Goal: Use online tool/utility: Utilize a website feature to perform a specific function

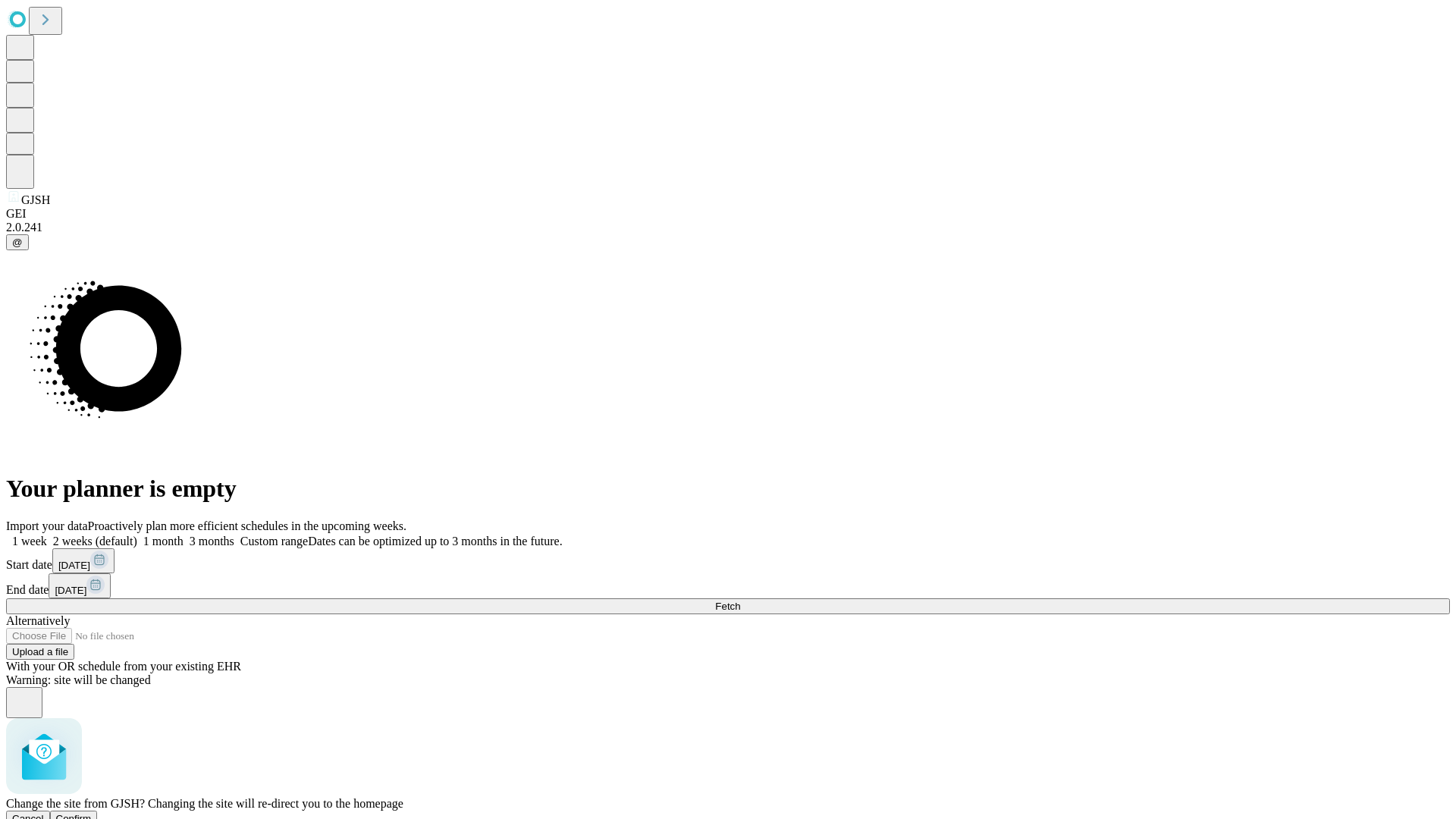
click at [92, 813] on span "Confirm" at bounding box center [73, 819] width 35 height 12
click at [137, 535] on label "2 weeks (default)" at bounding box center [92, 541] width 90 height 13
click at [741, 601] on span "Fetch" at bounding box center [728, 607] width 25 height 12
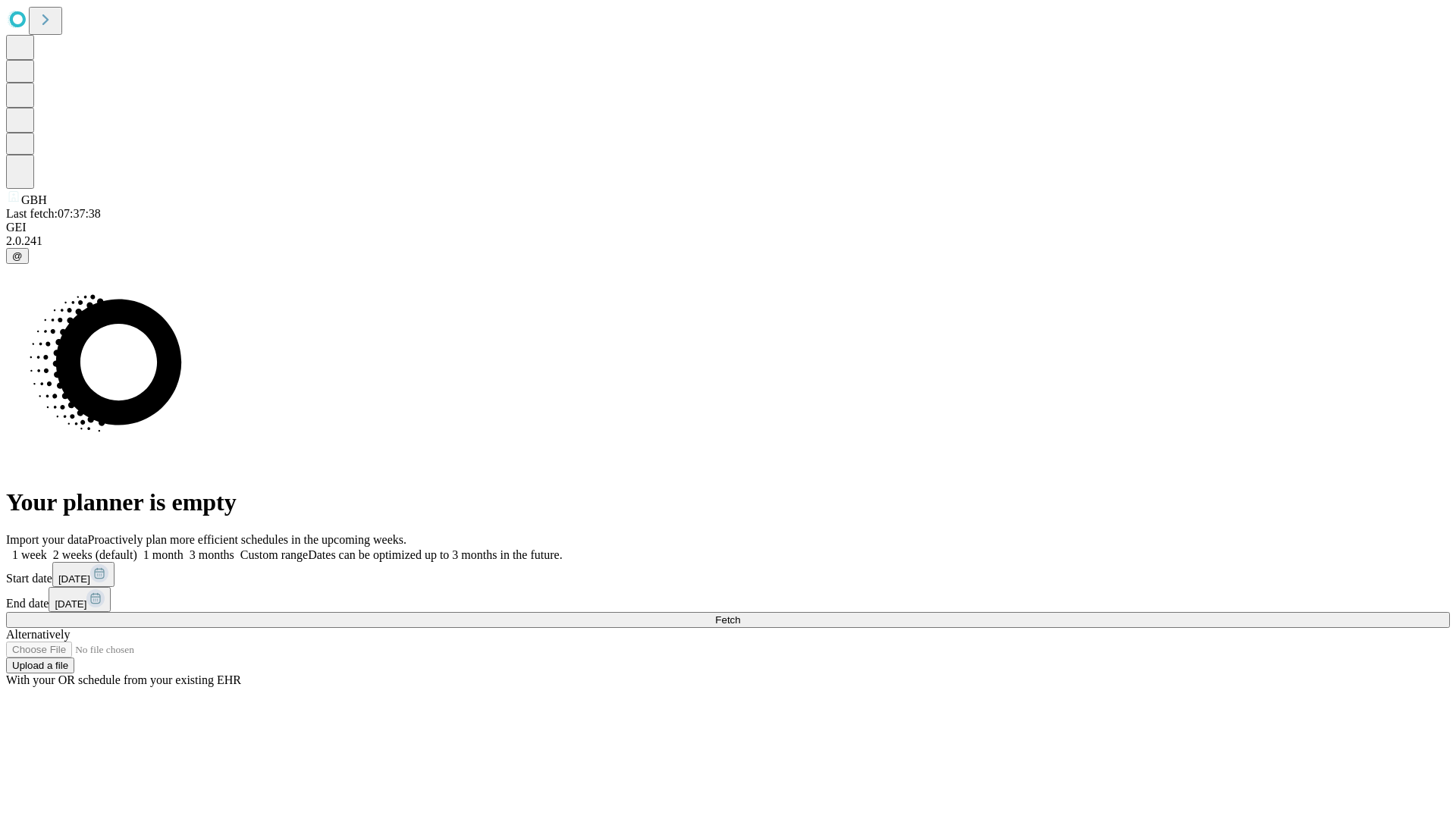
click at [137, 548] on label "2 weeks (default)" at bounding box center [92, 554] width 90 height 13
click at [741, 614] on span "Fetch" at bounding box center [728, 620] width 25 height 12
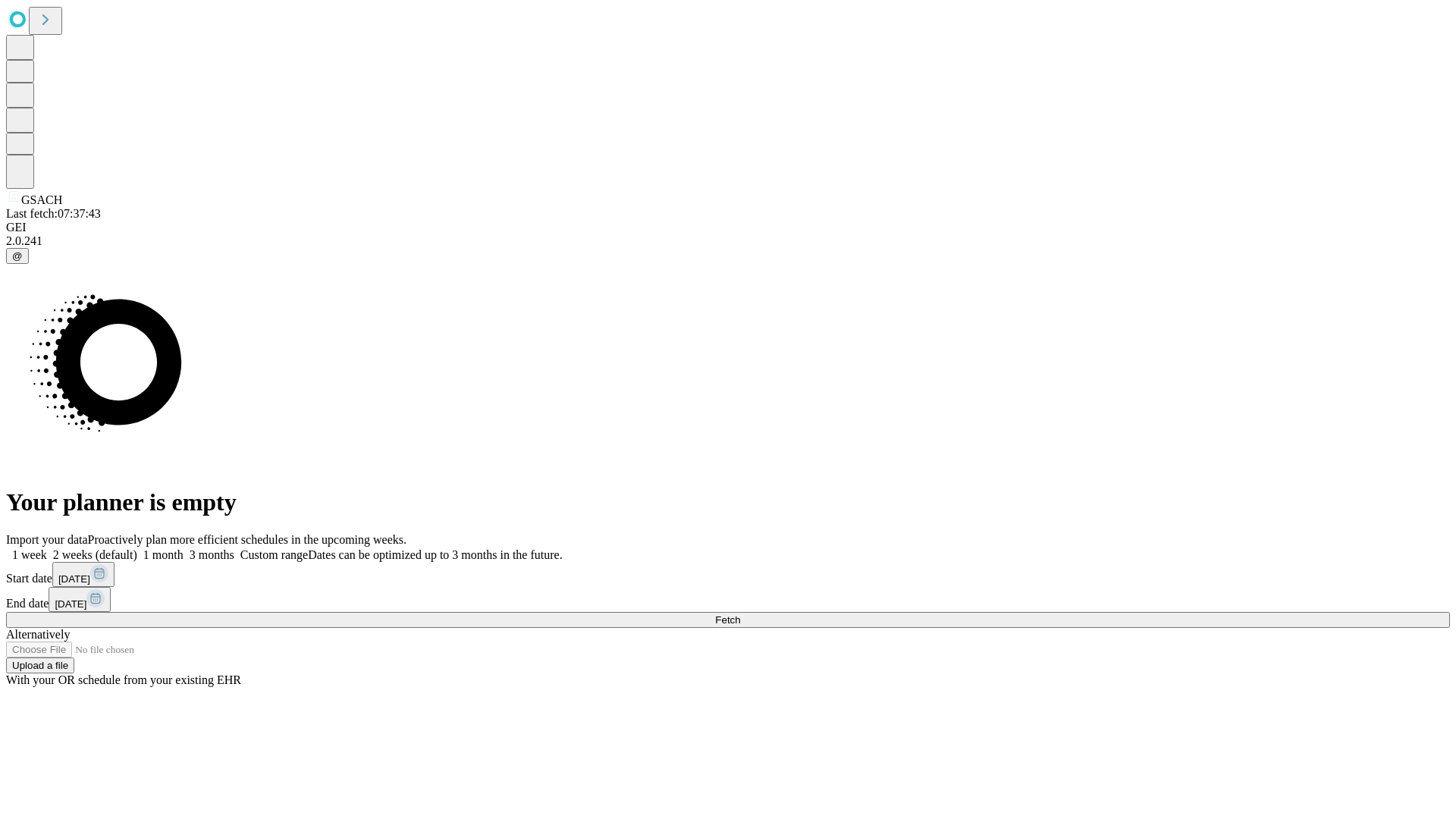
click at [137, 548] on label "2 weeks (default)" at bounding box center [92, 554] width 90 height 13
click at [741, 614] on span "Fetch" at bounding box center [728, 620] width 25 height 12
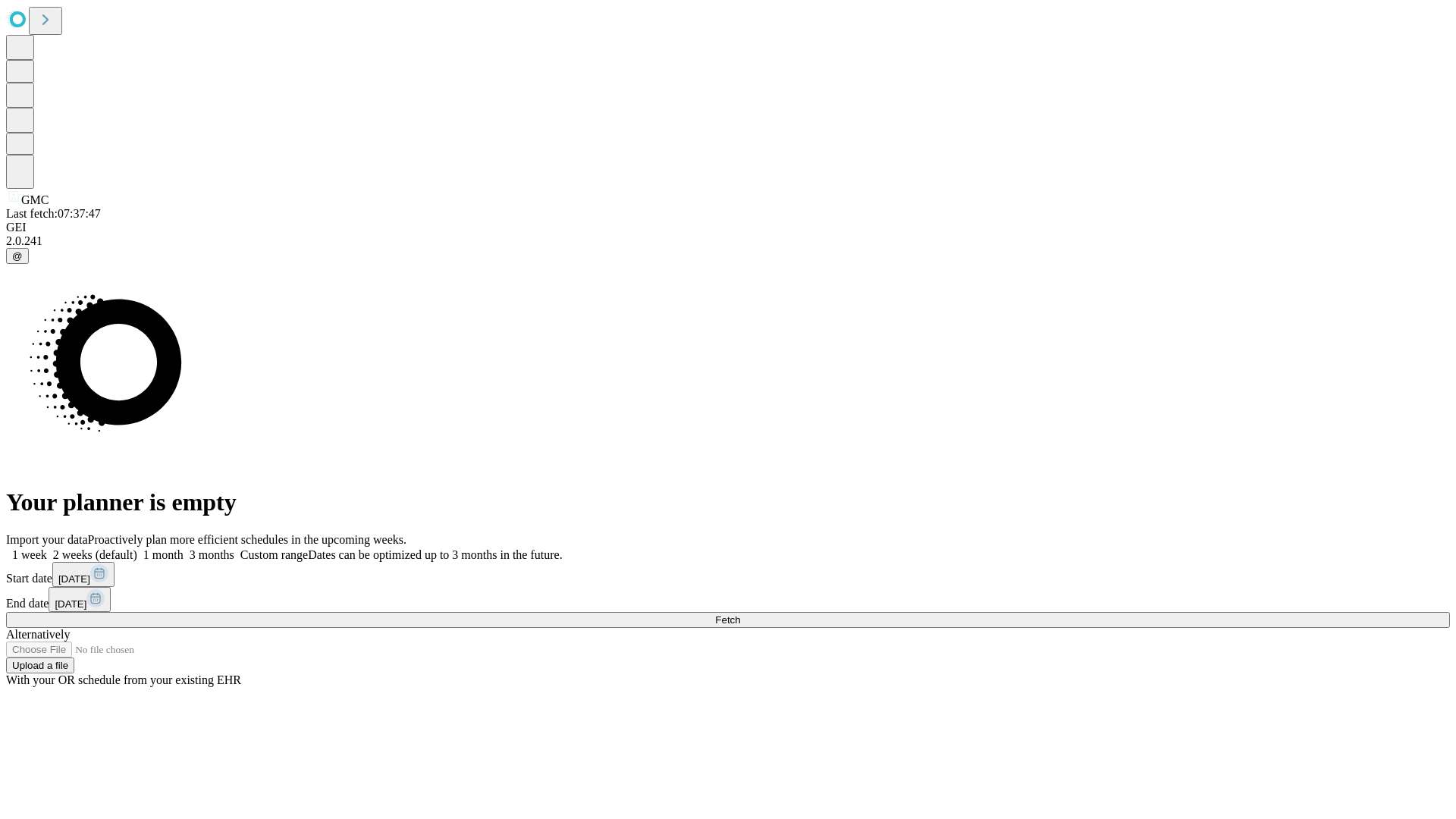
click at [137, 548] on label "2 weeks (default)" at bounding box center [92, 554] width 90 height 13
click at [741, 614] on span "Fetch" at bounding box center [728, 620] width 25 height 12
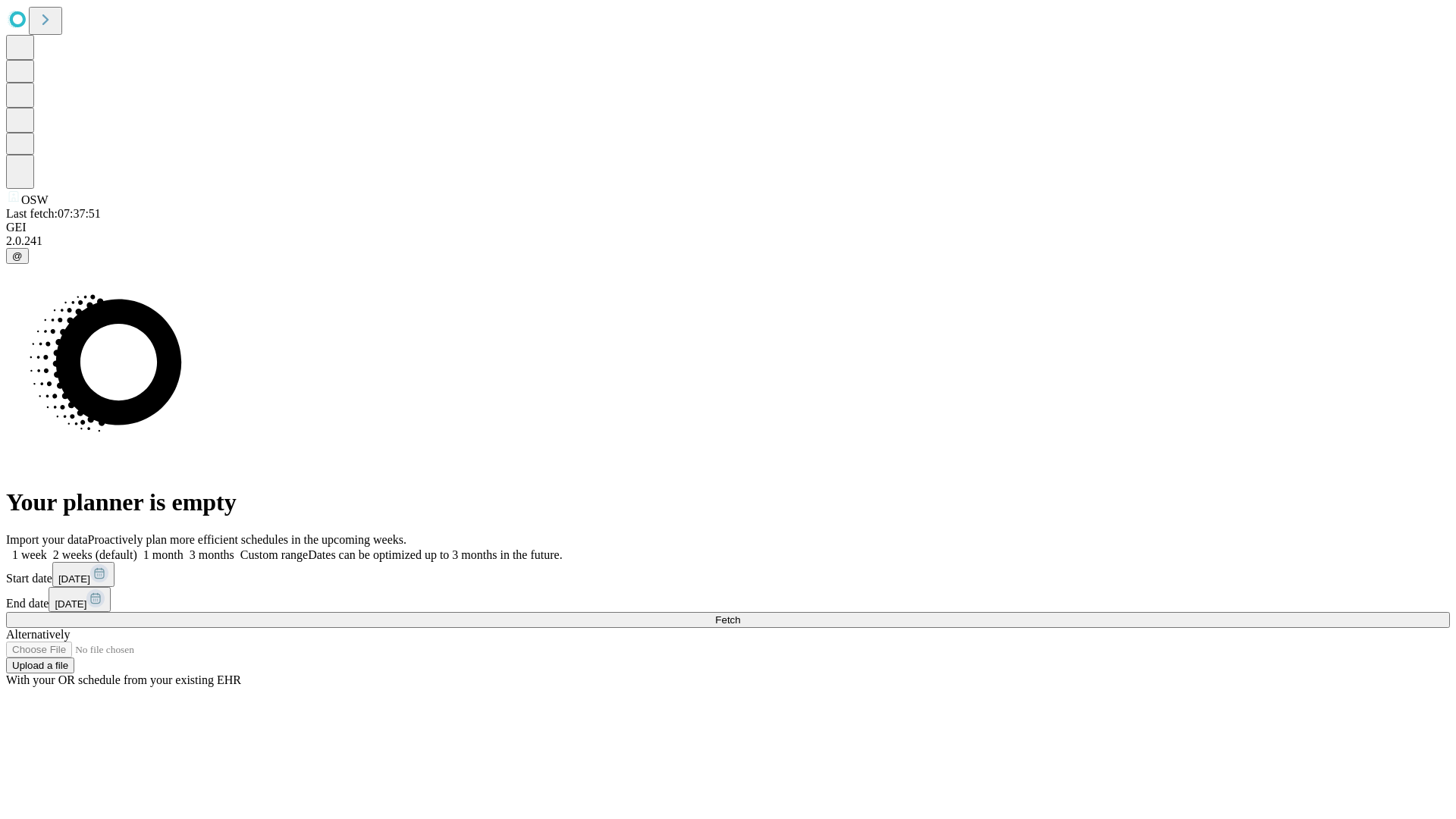
click at [137, 548] on label "2 weeks (default)" at bounding box center [92, 554] width 90 height 13
click at [741, 614] on span "Fetch" at bounding box center [728, 620] width 25 height 12
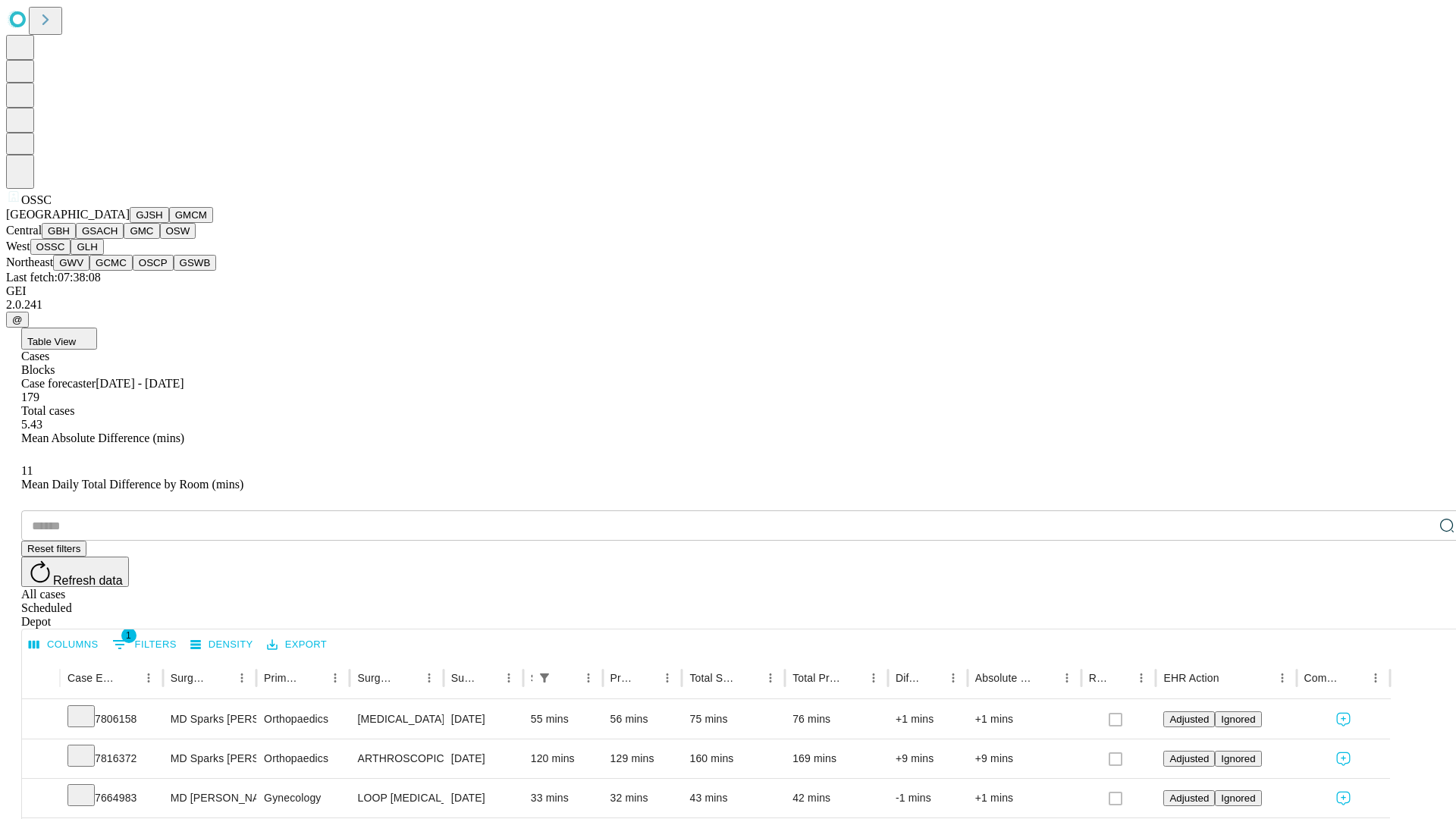
click at [103, 254] on button "GLH" at bounding box center [86, 247] width 32 height 16
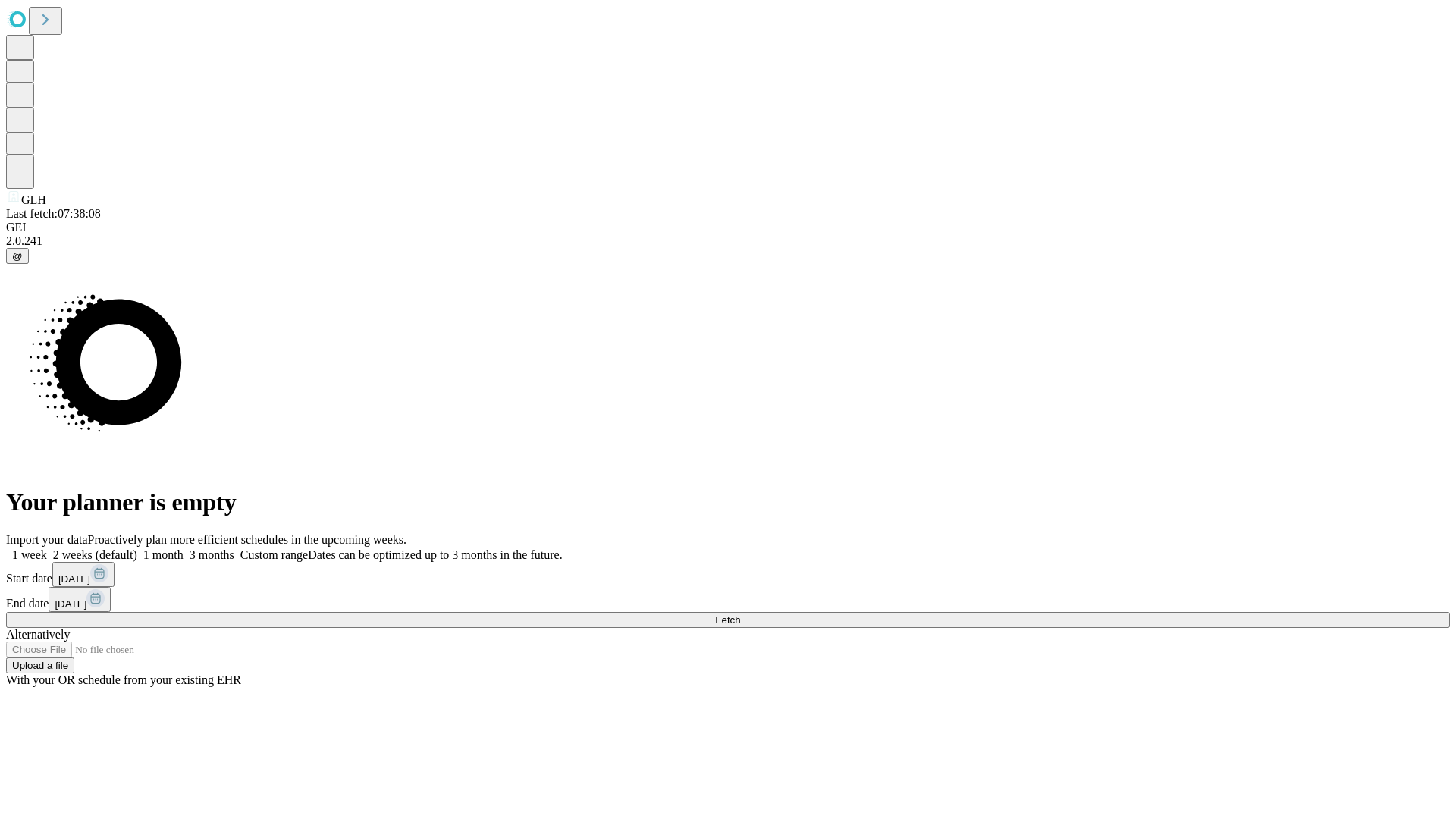
click at [741, 614] on span "Fetch" at bounding box center [728, 620] width 25 height 12
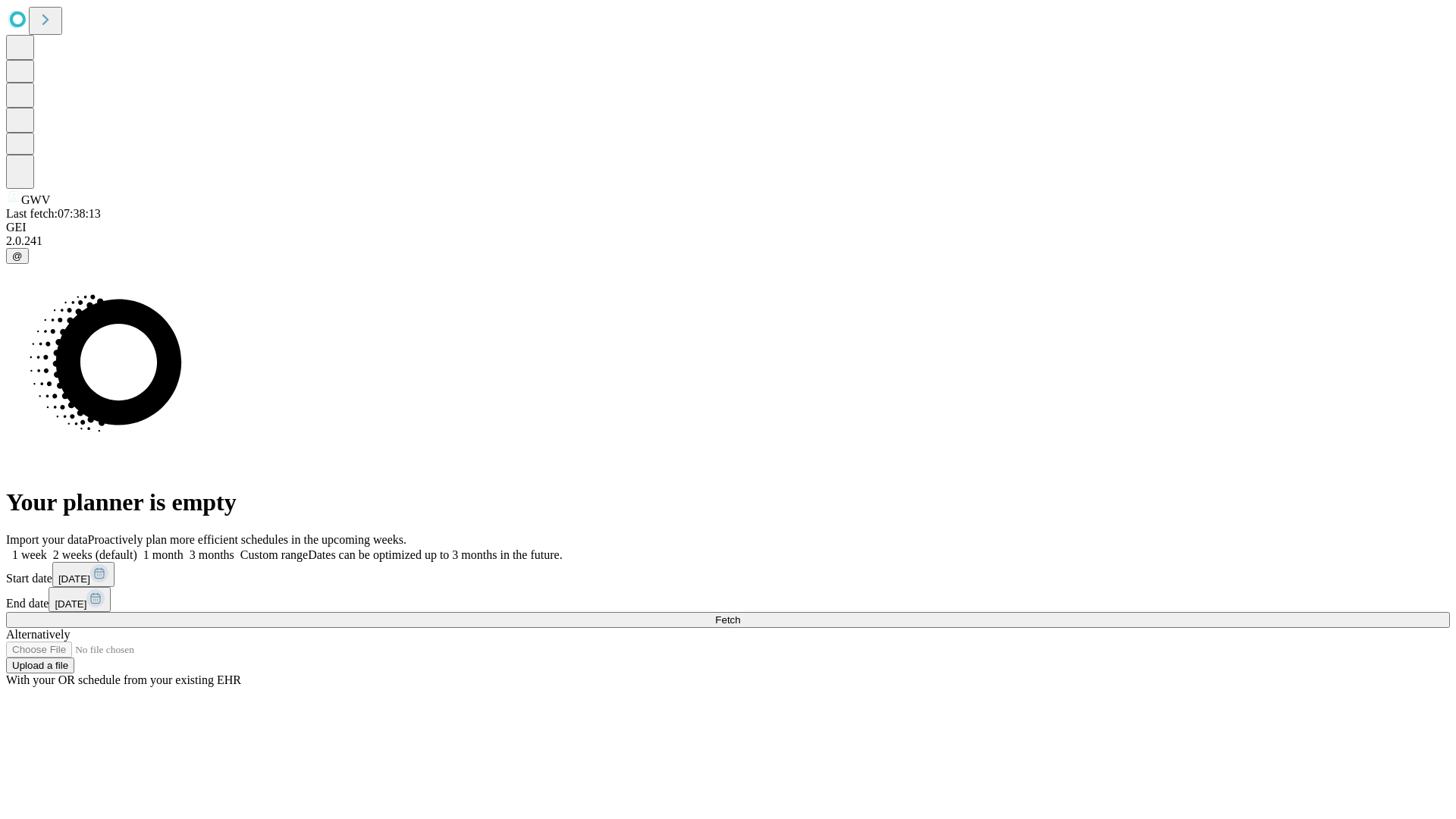
click at [137, 548] on label "2 weeks (default)" at bounding box center [92, 554] width 90 height 13
click at [741, 614] on span "Fetch" at bounding box center [728, 620] width 25 height 12
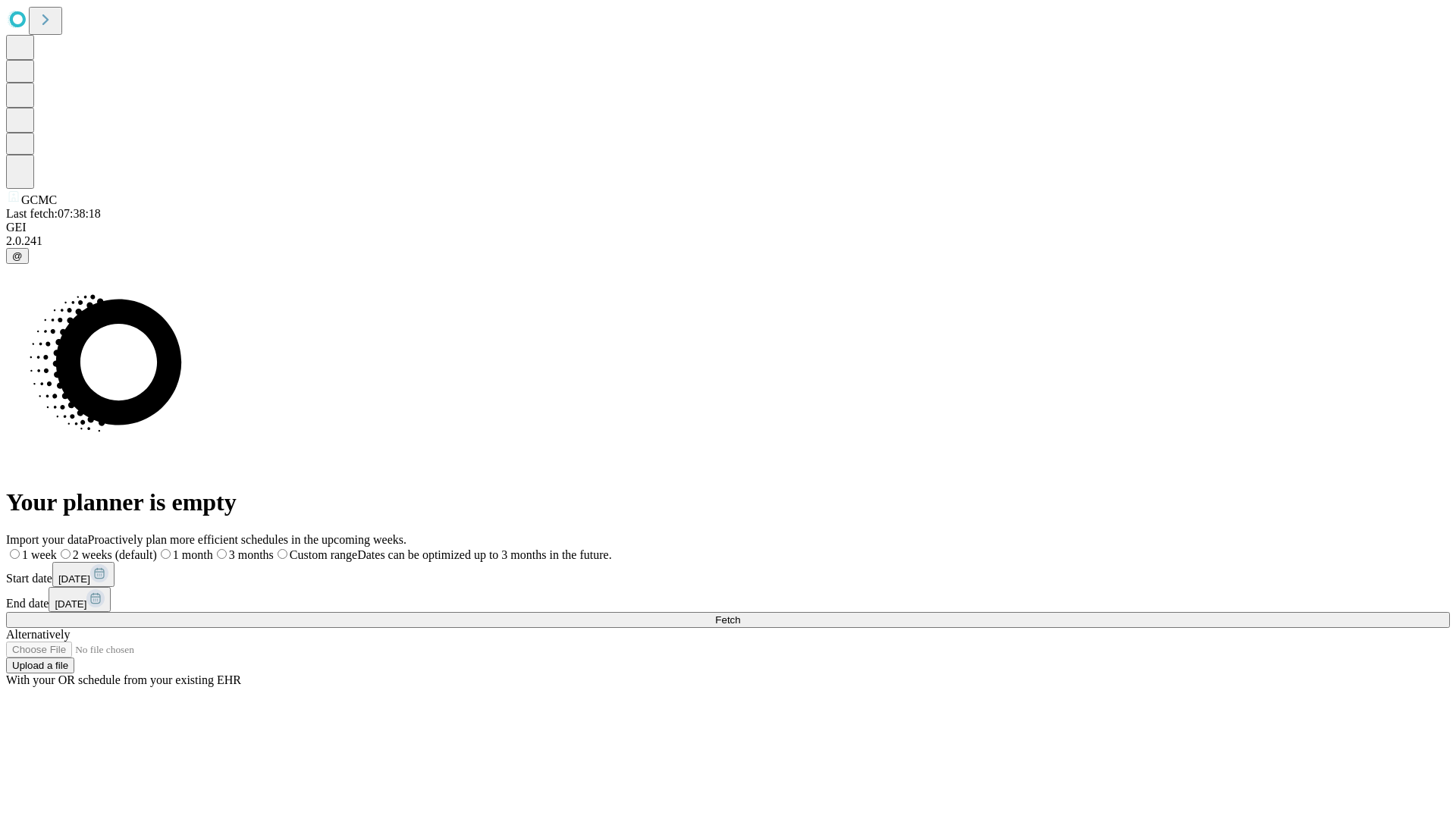
click at [157, 548] on label "2 weeks (default)" at bounding box center [107, 554] width 100 height 13
click at [741, 614] on span "Fetch" at bounding box center [728, 620] width 25 height 12
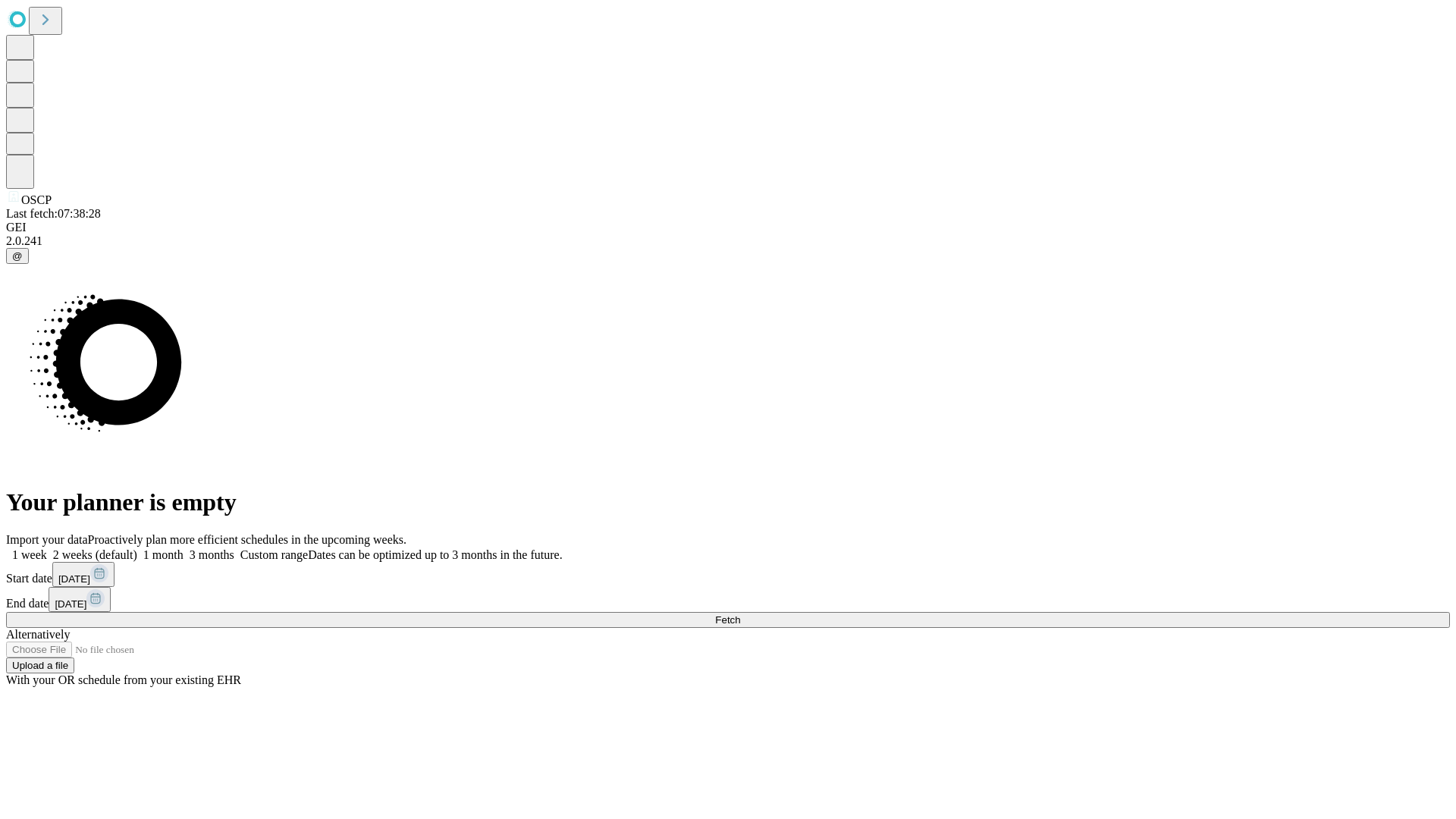
click at [137, 548] on label "2 weeks (default)" at bounding box center [92, 554] width 90 height 13
click at [741, 614] on span "Fetch" at bounding box center [728, 620] width 25 height 12
